Goal: Information Seeking & Learning: Check status

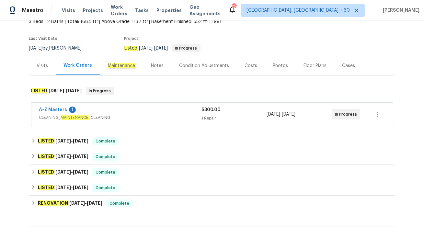
click at [148, 121] on span "CLEANING_ MAINTENANCE , CLEANING" at bounding box center [120, 117] width 163 height 6
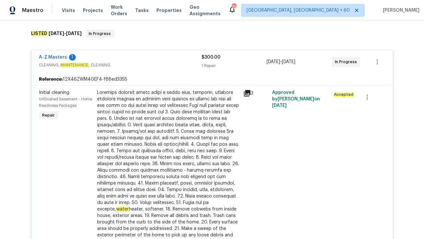
scroll to position [319, 0]
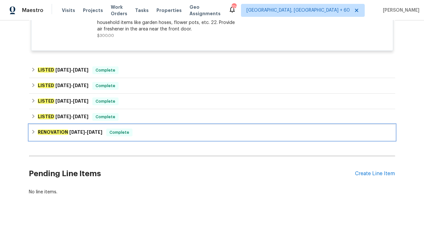
click at [156, 135] on div "RENOVATION 4/16/25 - 6/3/25 Complete" at bounding box center [212, 133] width 363 height 8
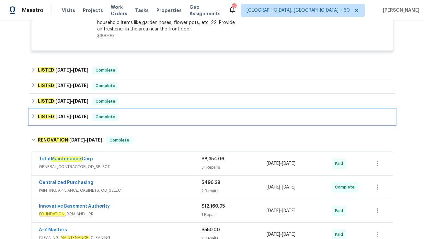
click at [139, 122] on div "LISTED 6/5/25 - 6/6/25 Complete" at bounding box center [212, 117] width 366 height 16
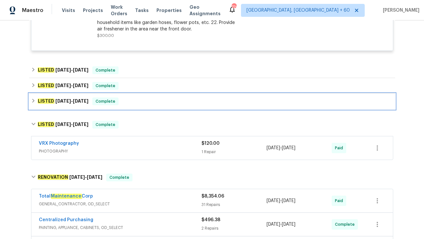
click at [129, 102] on div "LISTED 6/29/25 - 7/14/25 Complete" at bounding box center [212, 102] width 363 height 8
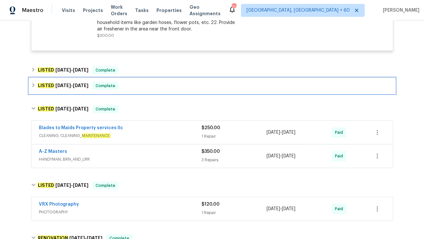
click at [130, 88] on div "LISTED 8/21/25 - 8/22/25 Complete" at bounding box center [212, 86] width 363 height 8
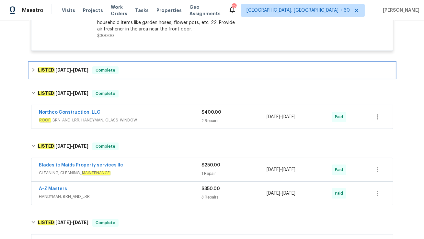
click at [129, 72] on div "LISTED 8/25/25 - 8/29/25 Complete" at bounding box center [212, 70] width 363 height 8
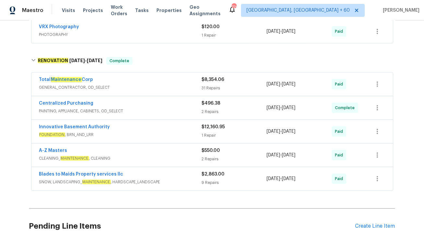
scroll to position [618, 0]
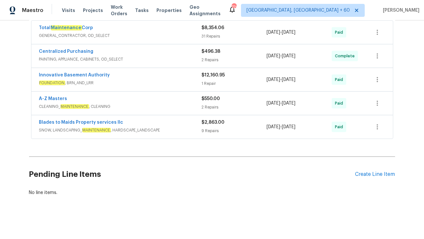
click at [136, 122] on div "Blades to Maids Property services llc" at bounding box center [120, 123] width 163 height 8
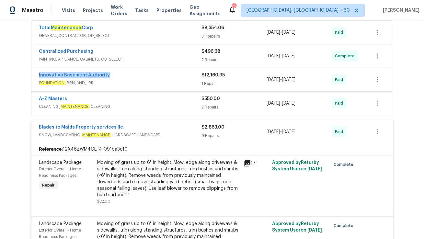
drag, startPoint x: 37, startPoint y: 74, endPoint x: 128, endPoint y: 74, distance: 91.1
click at [128, 74] on div "Innovative Basement Authority FOUNDATION , BRN_AND_LRR $12,160.95 1 Repair 4/16…" at bounding box center [212, 79] width 362 height 23
copy link "Innovative Basement Authority"
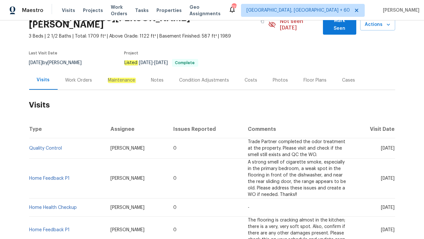
scroll to position [40, 0]
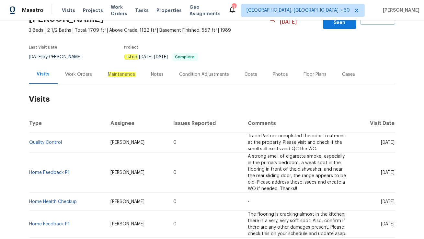
click at [79, 75] on div "Work Orders" at bounding box center [79, 74] width 42 height 19
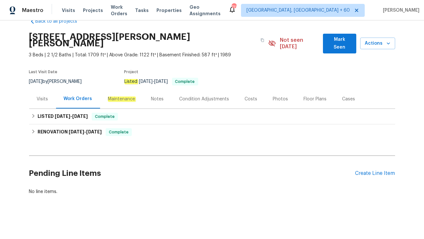
scroll to position [8, 0]
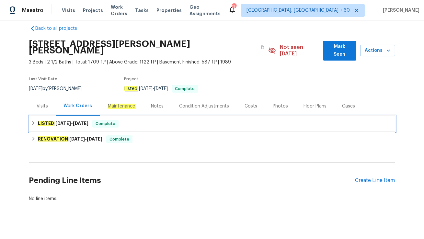
click at [135, 120] on div "LISTED 9/11/25 - 9/22/25 Complete" at bounding box center [212, 124] width 363 height 8
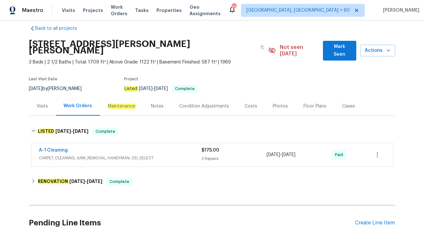
click at [154, 147] on div "A-1 Cleaning" at bounding box center [120, 151] width 163 height 8
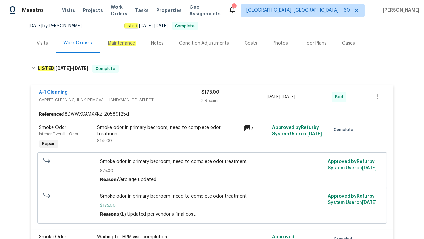
scroll to position [54, 0]
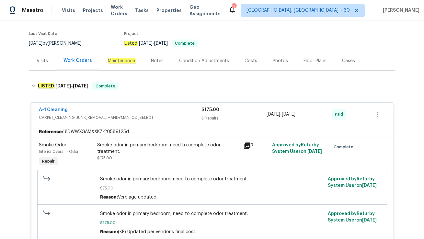
click at [40, 58] on div "Visits" at bounding box center [42, 61] width 11 height 6
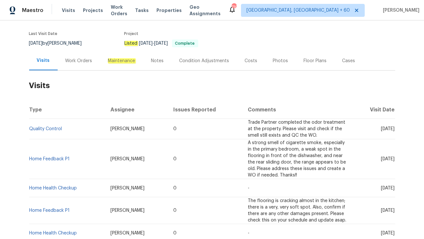
click at [77, 58] on div "Work Orders" at bounding box center [79, 61] width 27 height 6
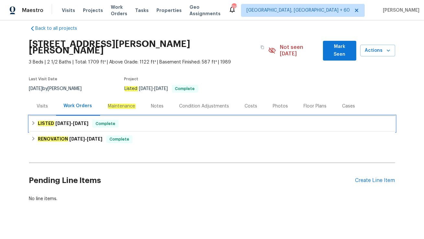
click at [133, 120] on div "LISTED 9/11/25 - 9/22/25 Complete" at bounding box center [212, 124] width 363 height 8
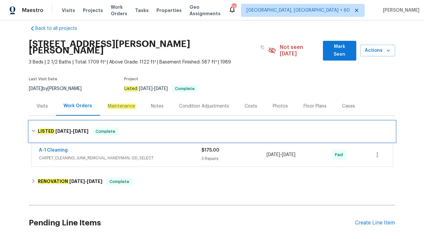
scroll to position [47, 0]
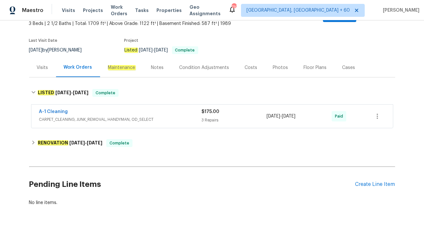
click at [120, 109] on div "A-1 Cleaning" at bounding box center [120, 113] width 163 height 8
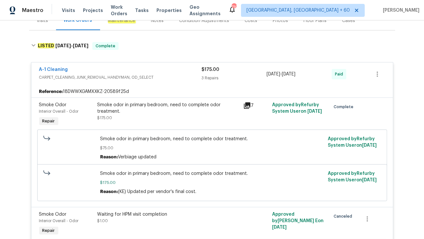
scroll to position [73, 0]
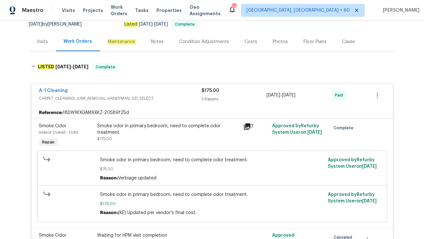
click at [45, 39] on div "Visits" at bounding box center [42, 42] width 11 height 6
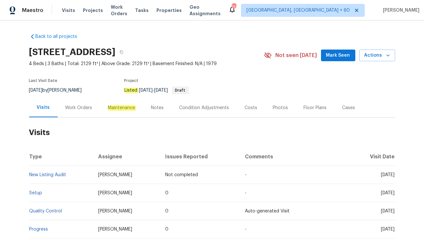
scroll to position [17, 0]
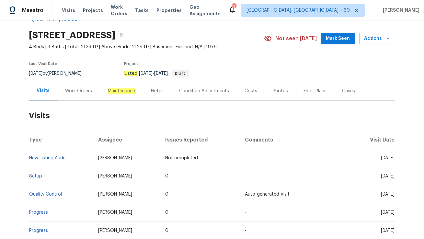
click at [93, 98] on div "Work Orders" at bounding box center [79, 90] width 42 height 19
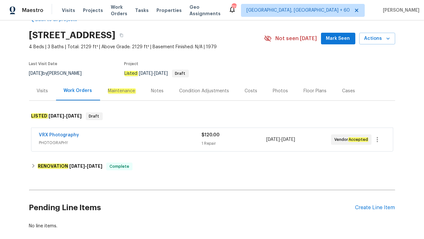
click at [45, 97] on div "Visits" at bounding box center [42, 90] width 27 height 19
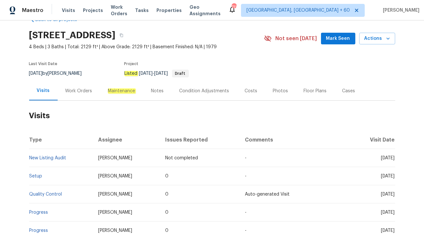
click at [85, 96] on div "Work Orders" at bounding box center [79, 90] width 42 height 19
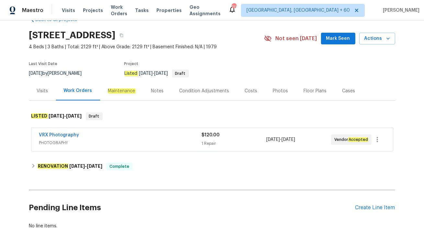
scroll to position [38, 0]
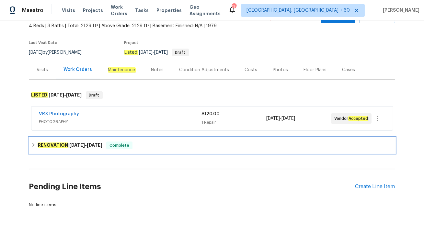
click at [122, 147] on span "Complete" at bounding box center [119, 145] width 25 height 6
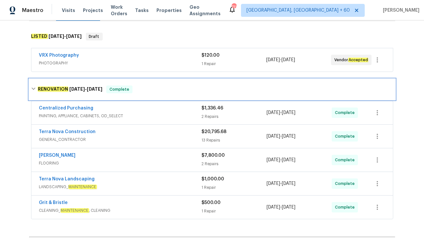
scroll to position [97, 0]
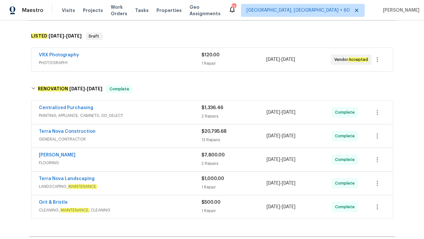
click at [118, 135] on div "Terra Nova Construction" at bounding box center [120, 132] width 163 height 8
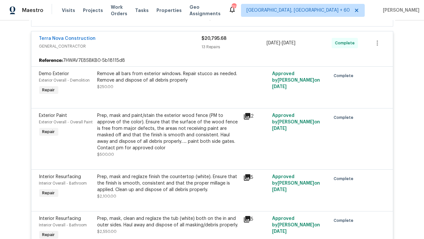
scroll to position [0, 0]
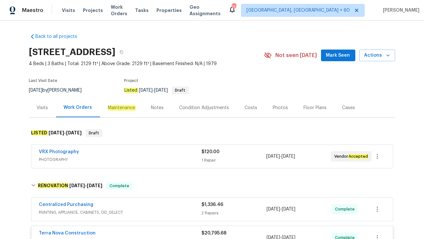
click at [39, 111] on div "Visits" at bounding box center [42, 107] width 27 height 19
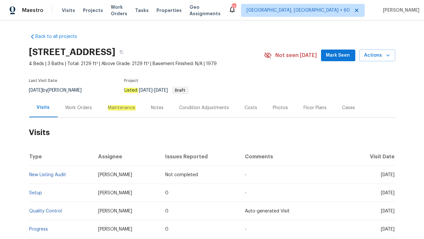
scroll to position [20, 0]
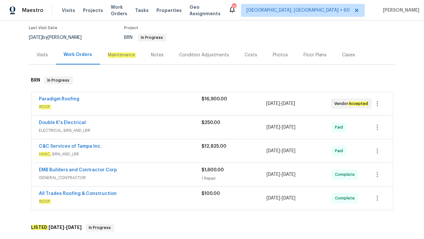
scroll to position [54, 0]
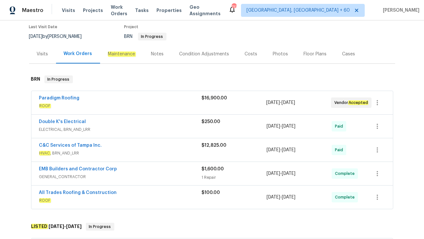
click at [144, 106] on span "ROOF" at bounding box center [120, 106] width 162 height 6
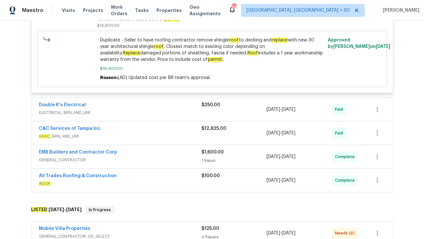
scroll to position [0, 0]
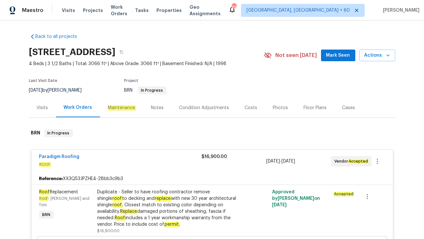
click at [41, 105] on div "Visits" at bounding box center [42, 108] width 11 height 6
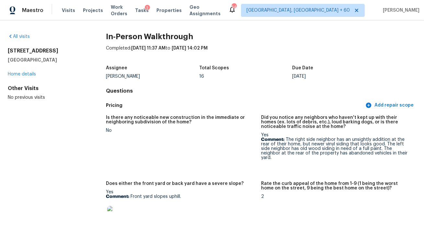
scroll to position [2097, 0]
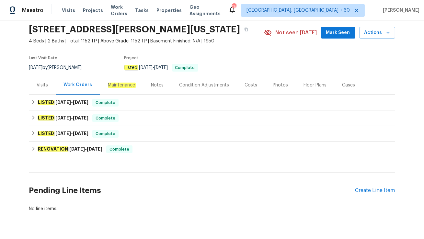
scroll to position [33, 0]
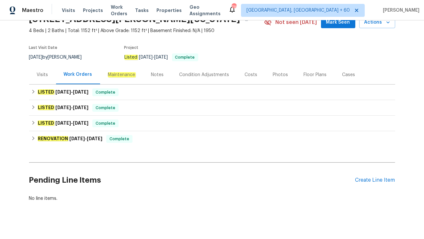
click at [44, 78] on div "Visits" at bounding box center [42, 74] width 27 height 19
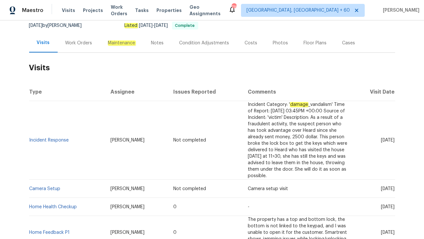
scroll to position [65, 0]
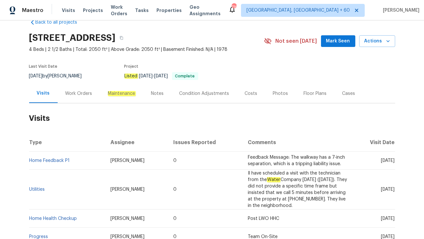
scroll to position [19, 0]
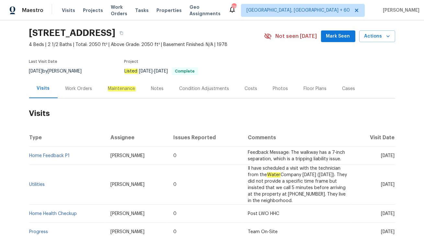
click at [88, 90] on div "Work Orders" at bounding box center [79, 89] width 27 height 6
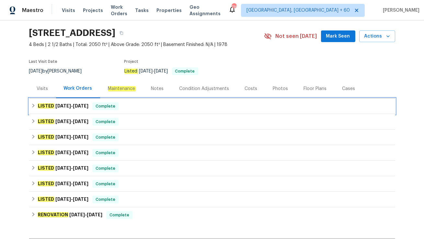
click at [108, 109] on span "Complete" at bounding box center [105, 106] width 25 height 6
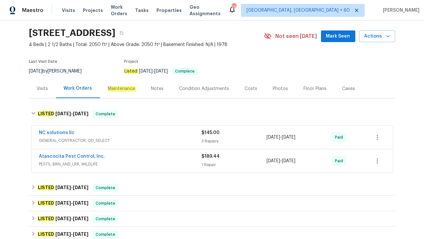
click at [124, 166] on span "PESTS, BRN_AND_LRR, WILDLIFE" at bounding box center [120, 164] width 163 height 6
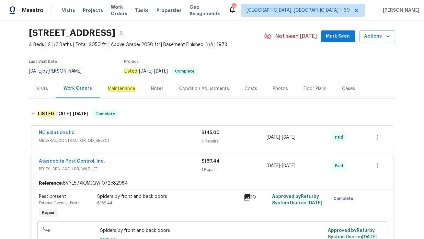
click at [128, 132] on div "NC solutions llc" at bounding box center [120, 134] width 163 height 8
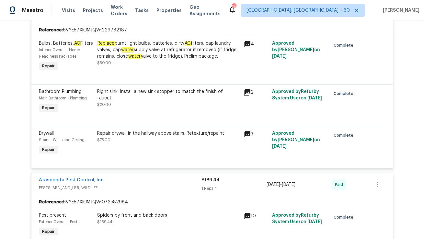
scroll to position [151, 0]
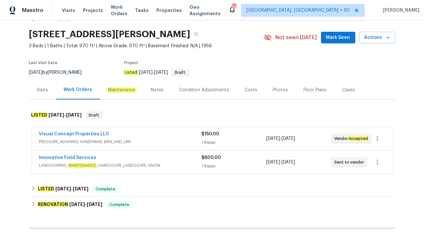
scroll to position [19, 0]
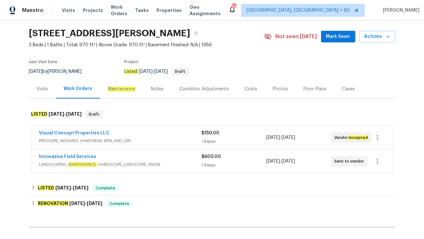
click at [154, 157] on div "Innovative Field Services" at bounding box center [120, 158] width 162 height 8
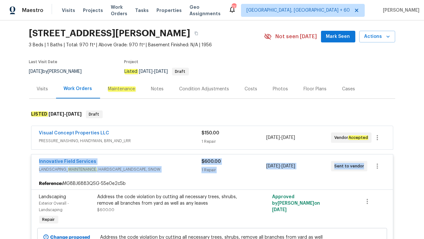
drag, startPoint x: 37, startPoint y: 160, endPoint x: 370, endPoint y: 173, distance: 332.9
click at [370, 173] on div "Innovative Field Services LANDSCAPING_ MAINTENANCE , HARDSCAPE_LANDSCAPE, SNOW …" at bounding box center [212, 166] width 362 height 23
copy div "Innovative Field Services LANDSCAPING_ MAINTENANCE , HARDSCAPE_LANDSCAPE, SNOW …"
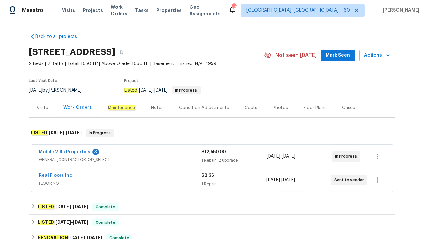
click at [48, 113] on div "Visits" at bounding box center [42, 107] width 27 height 19
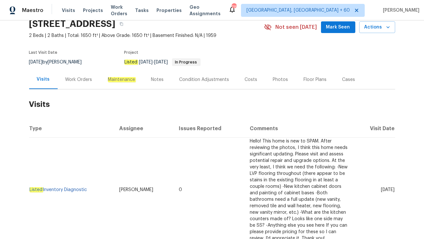
scroll to position [36, 0]
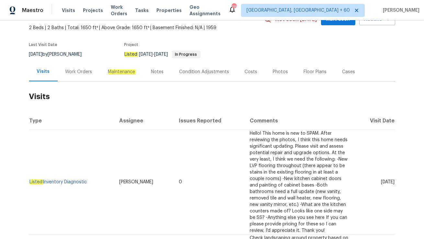
click at [75, 72] on div "Work Orders" at bounding box center [79, 72] width 27 height 6
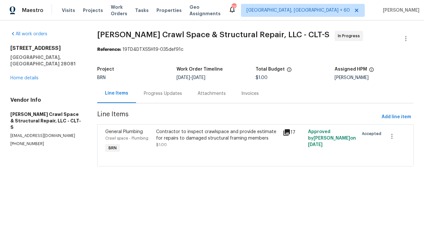
click at [179, 98] on div "Progress Updates" at bounding box center [163, 93] width 54 height 19
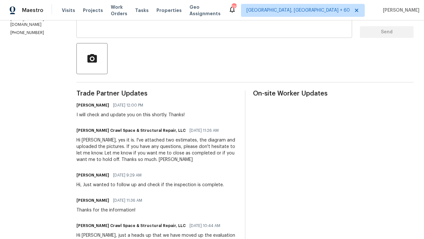
scroll to position [149, 0]
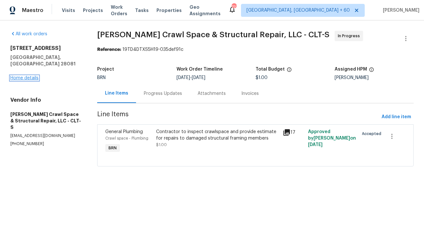
click at [33, 76] on link "Home details" at bounding box center [24, 78] width 28 height 5
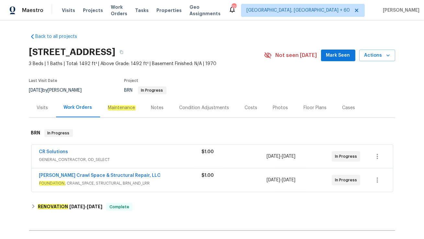
click at [138, 154] on div "CR Solutions" at bounding box center [120, 153] width 163 height 8
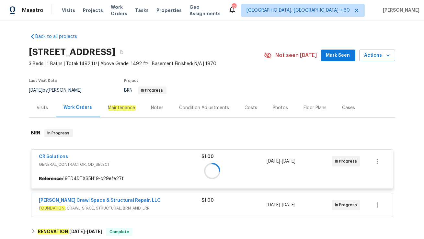
scroll to position [43, 0]
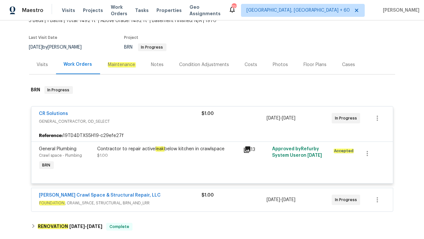
click at [162, 199] on div "[PERSON_NAME] Crawl Space & Structural Repair, LLC" at bounding box center [120, 196] width 163 height 8
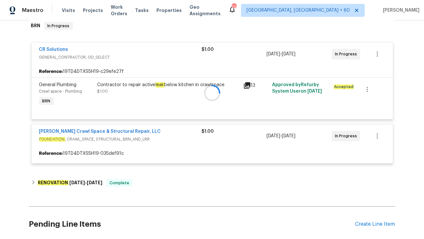
scroll to position [108, 0]
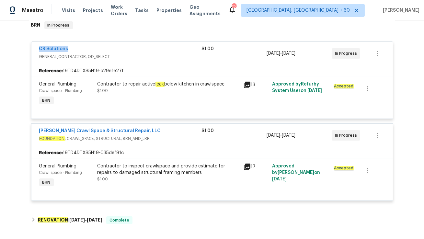
drag, startPoint x: 36, startPoint y: 49, endPoint x: 90, endPoint y: 48, distance: 53.9
click at [90, 48] on div "CR Solutions GENERAL_CONTRACTOR, OD_SELECT $1.00 [DATE] - [DATE] In Progress" at bounding box center [212, 53] width 362 height 23
copy link "CR Solutions"
